Goal: Information Seeking & Learning: Learn about a topic

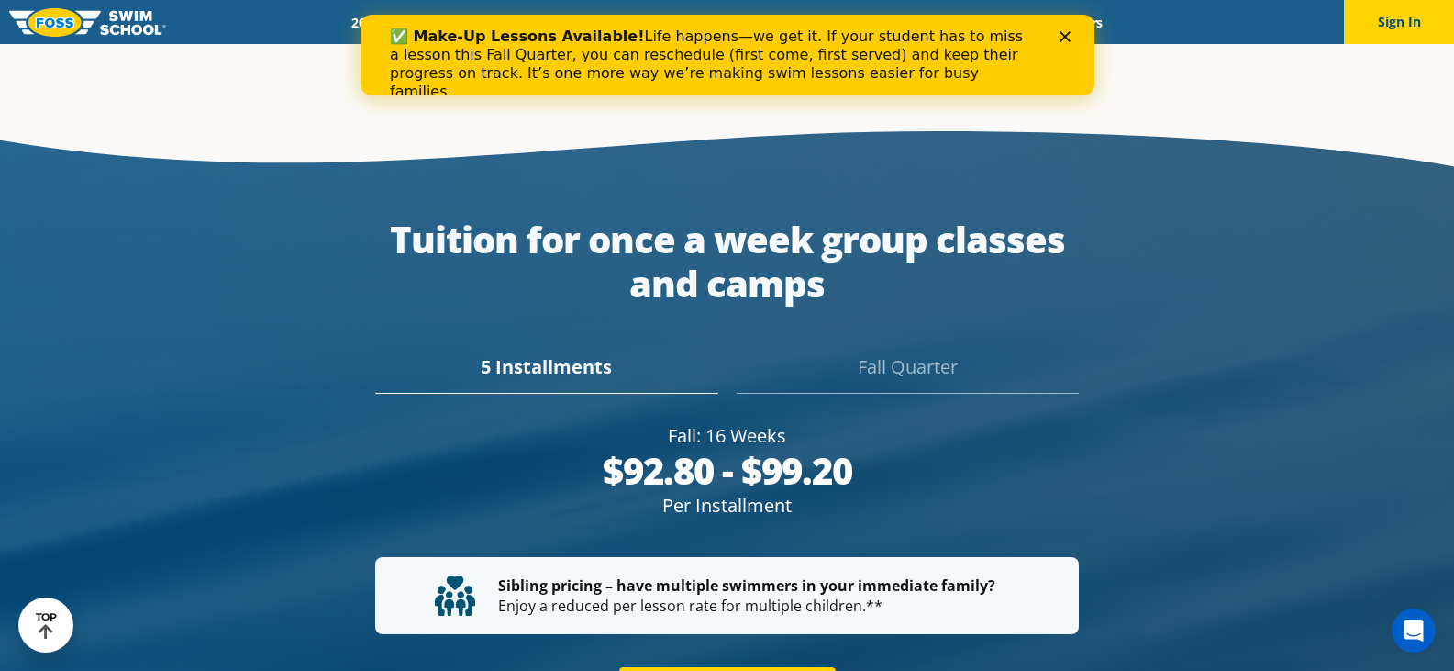
scroll to position [3301, 0]
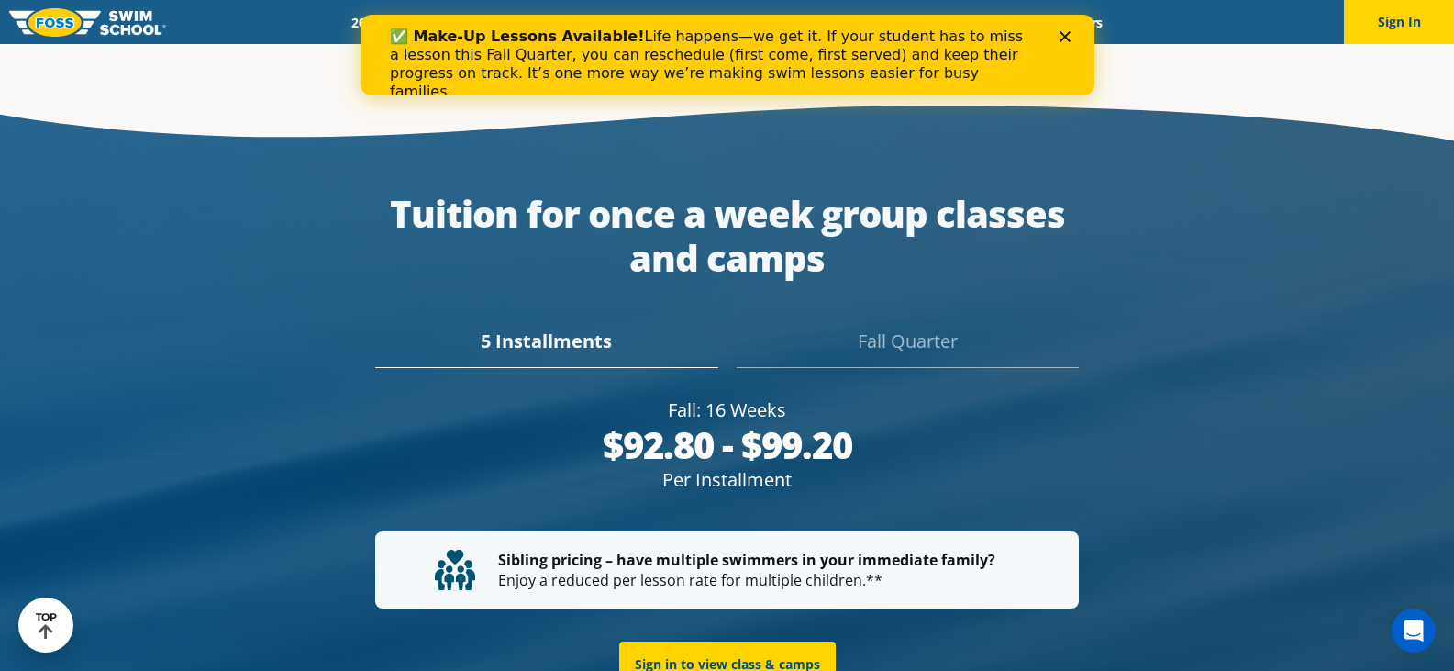
click at [879, 340] on div "Fall Quarter" at bounding box center [908, 348] width 342 height 40
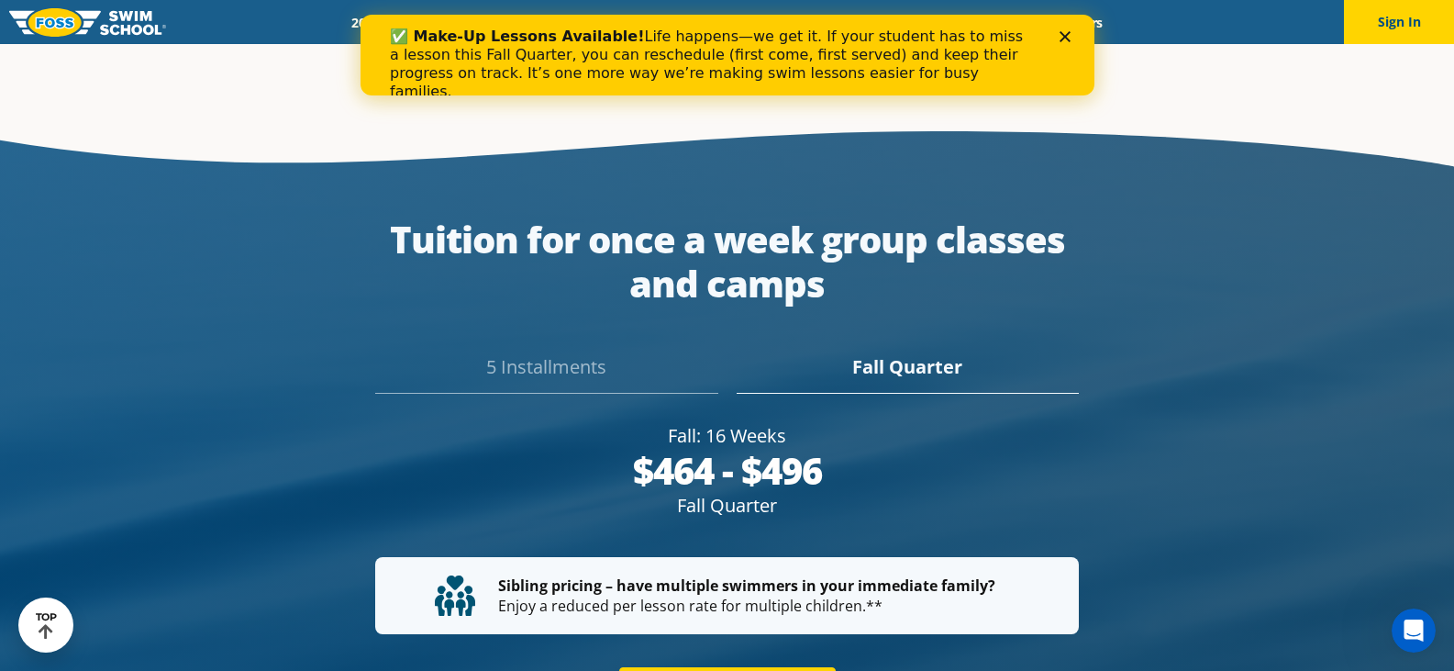
click at [564, 353] on div "5 Installments" at bounding box center [546, 373] width 342 height 40
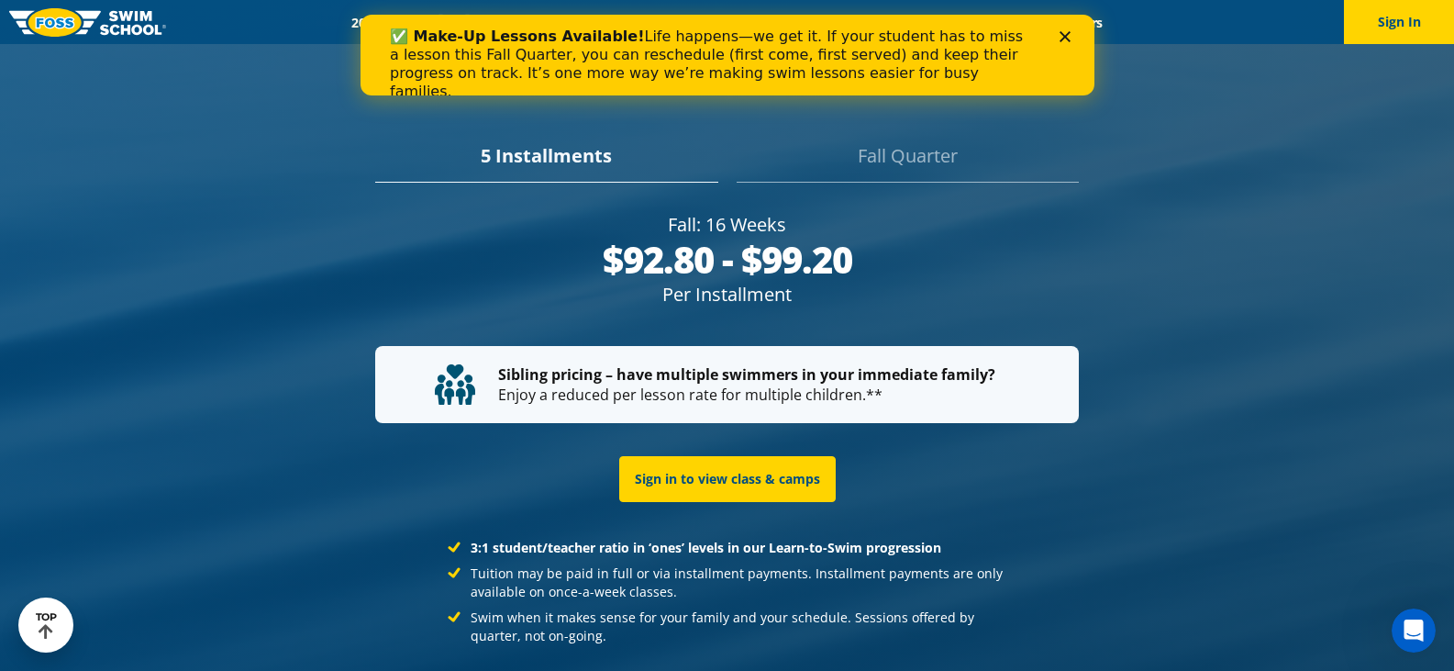
scroll to position [3485, 0]
click at [1061, 45] on div "✅ Make-Up Lessons Available! Life happens—we get it. If your student has to mis…" at bounding box center [726, 64] width 675 height 84
click at [1062, 39] on polygon "Close" at bounding box center [1064, 36] width 11 height 11
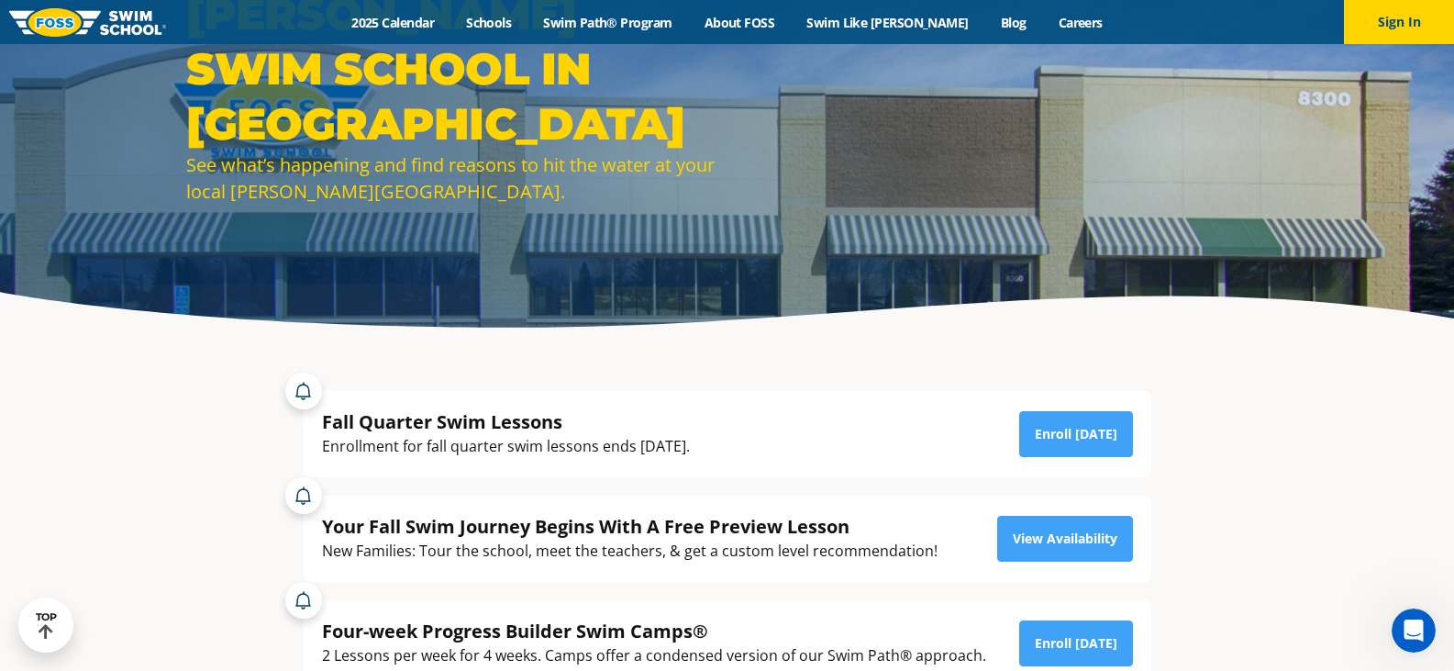
scroll to position [0, 0]
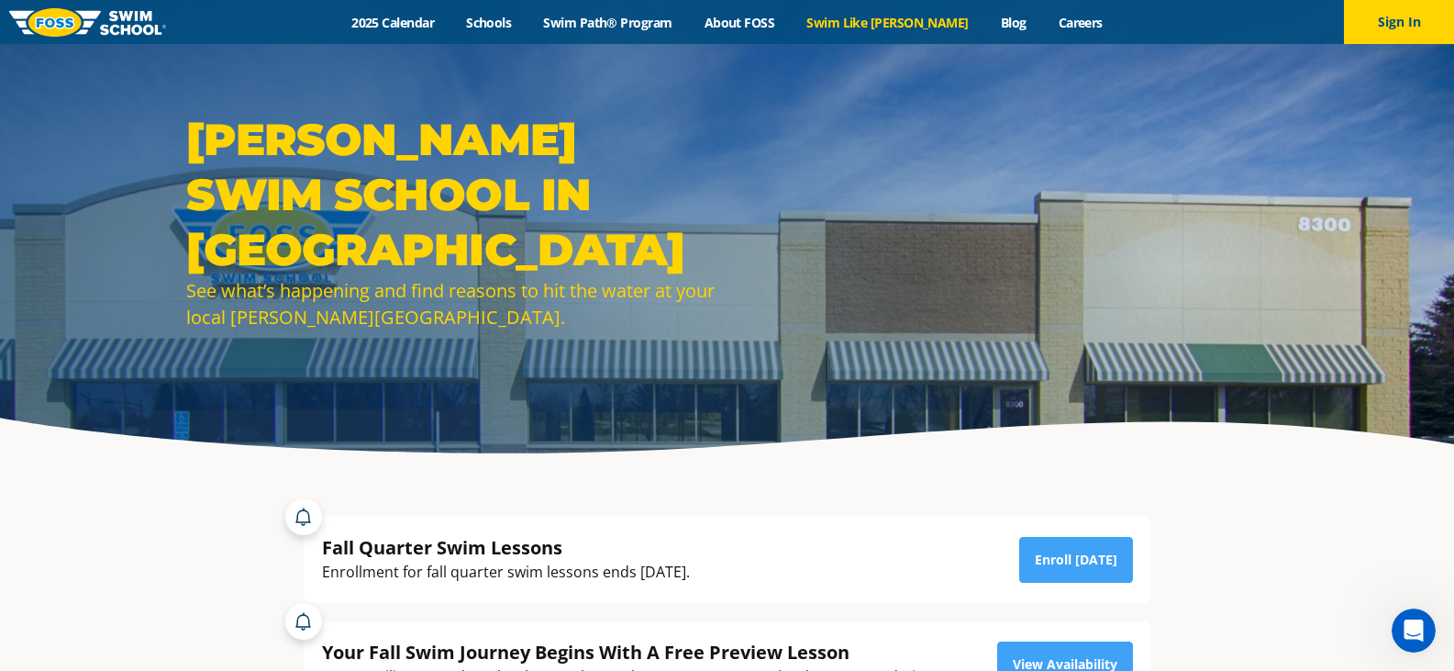
click at [880, 26] on link "Swim Like [PERSON_NAME]" at bounding box center [888, 22] width 195 height 17
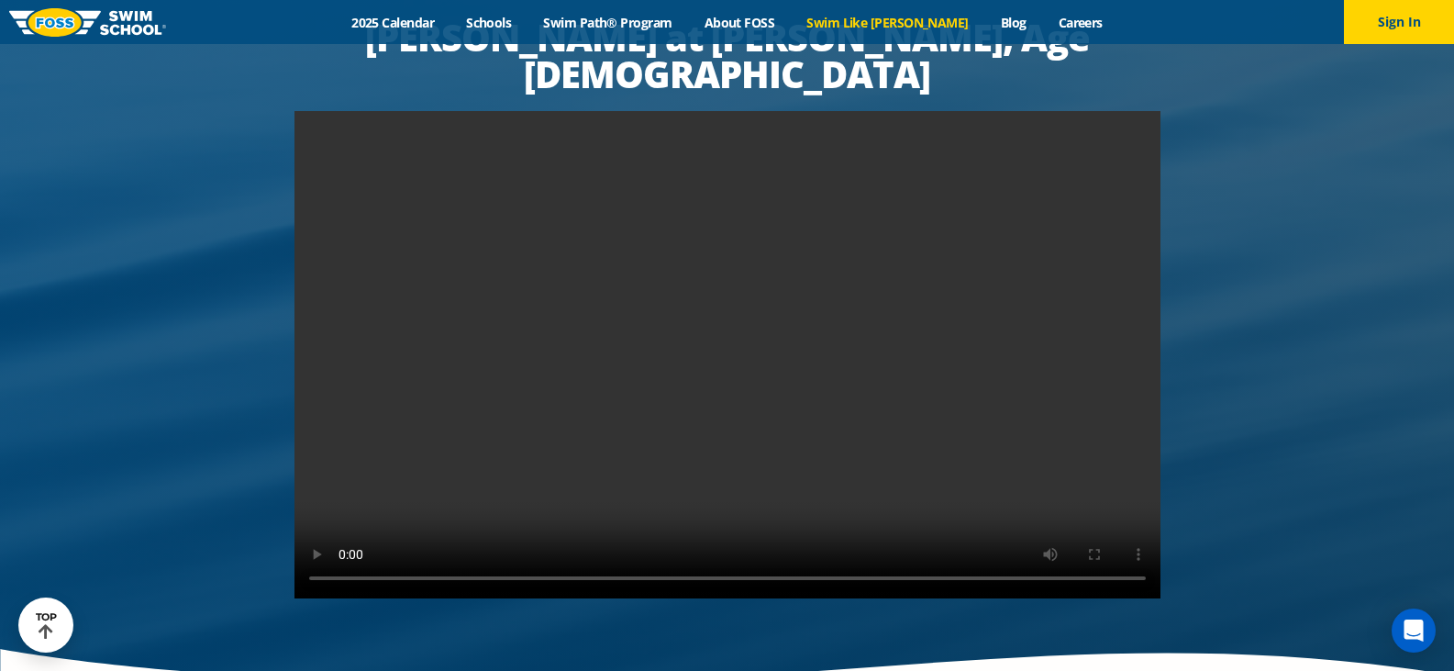
scroll to position [3525, 0]
click at [1047, 338] on video at bounding box center [728, 353] width 866 height 487
click at [822, 161] on video at bounding box center [728, 353] width 866 height 487
click at [139, 20] on img at bounding box center [87, 22] width 157 height 28
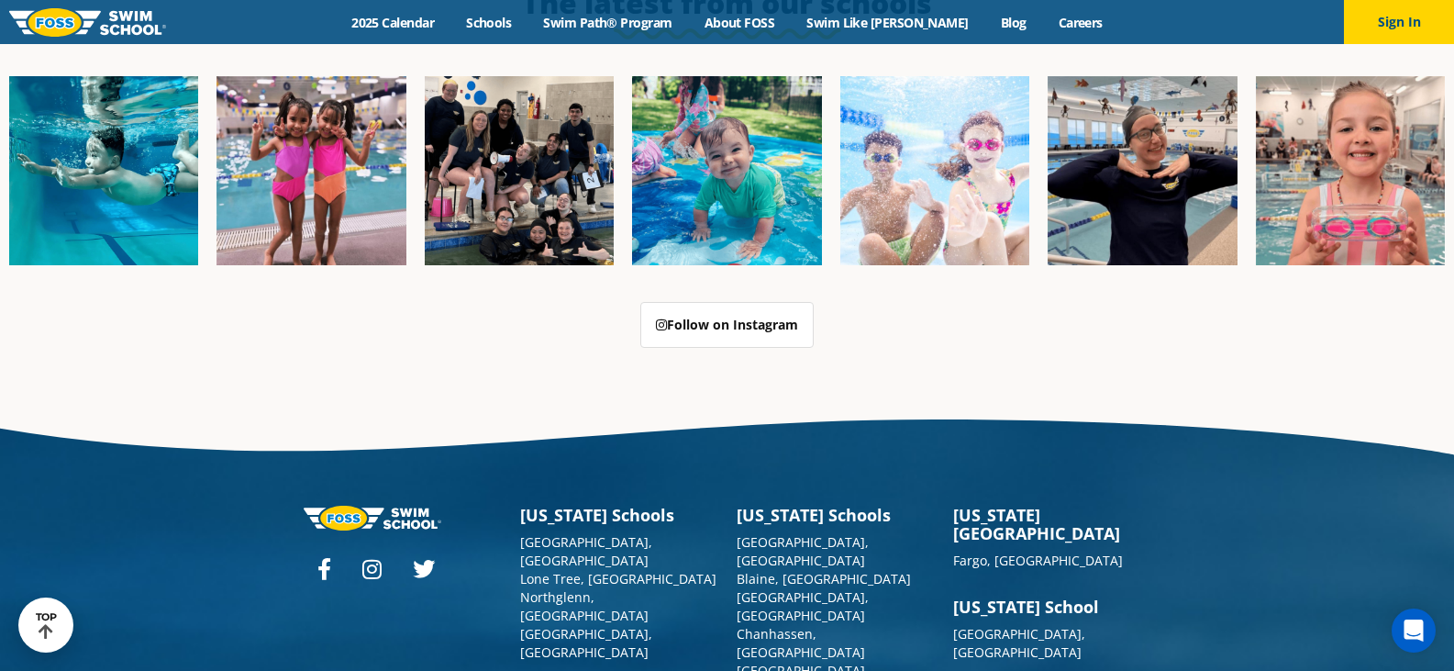
scroll to position [4305, 0]
